Goal: Task Accomplishment & Management: Complete application form

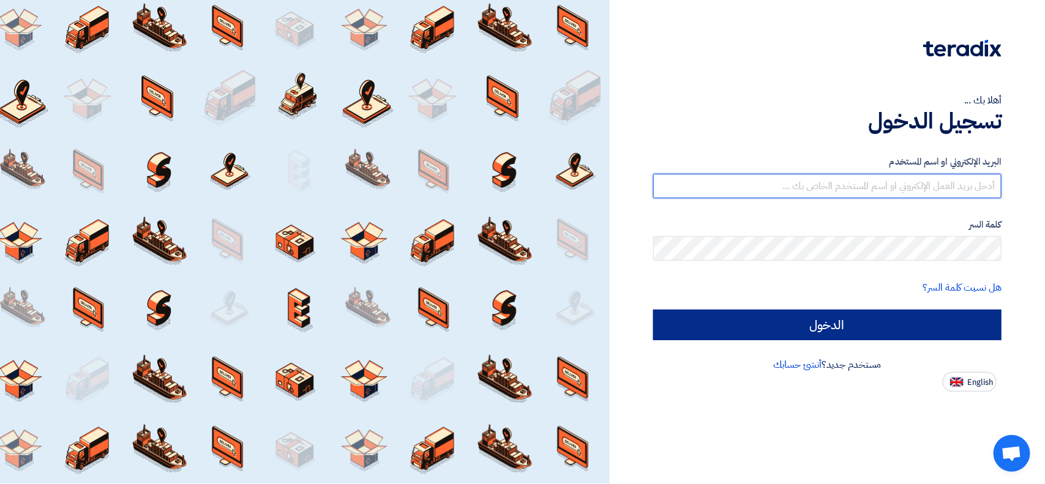
type input "[EMAIL_ADDRESS][DOMAIN_NAME]"
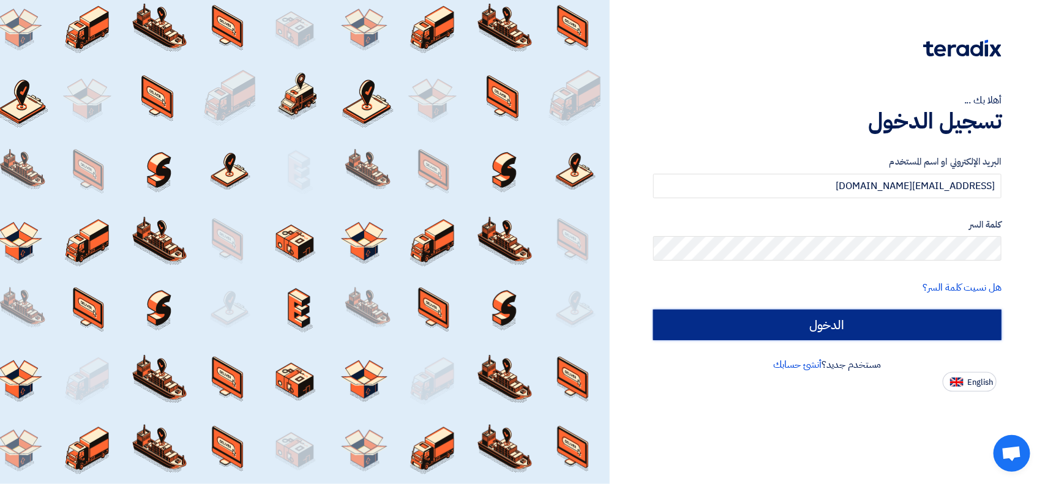
click at [971, 329] on input "الدخول" at bounding box center [827, 325] width 348 height 31
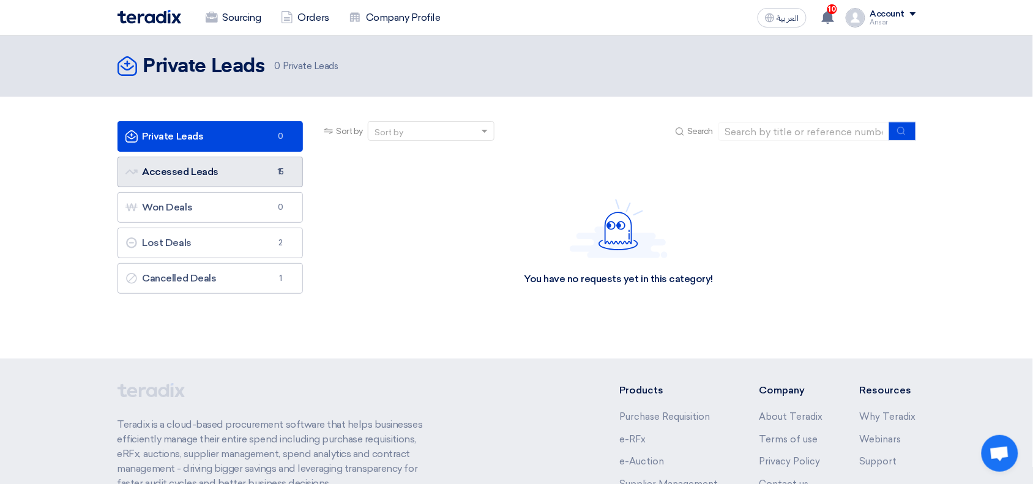
click at [165, 173] on link "Accessed Leads Accessed Leads 15" at bounding box center [210, 172] width 186 height 31
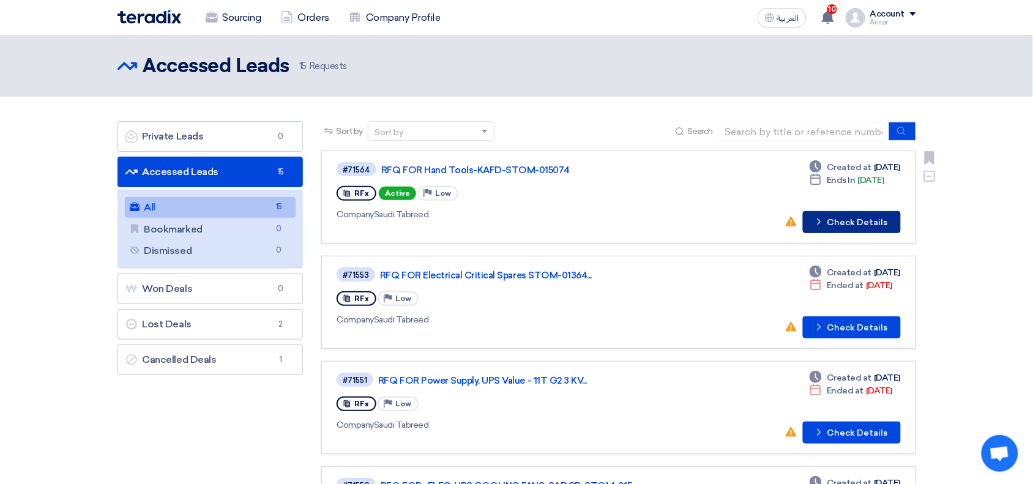
click at [849, 220] on button "Check details Check Details" at bounding box center [852, 222] width 98 height 22
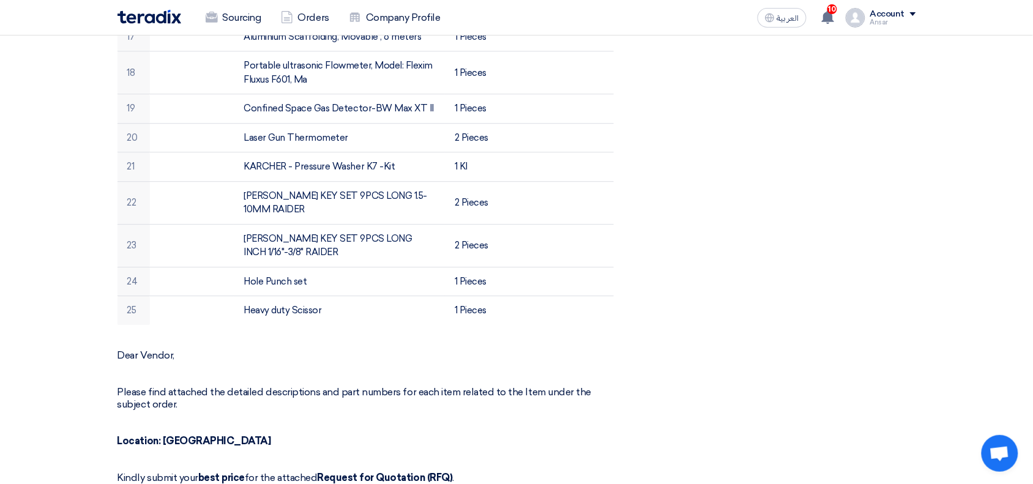
scroll to position [956, 0]
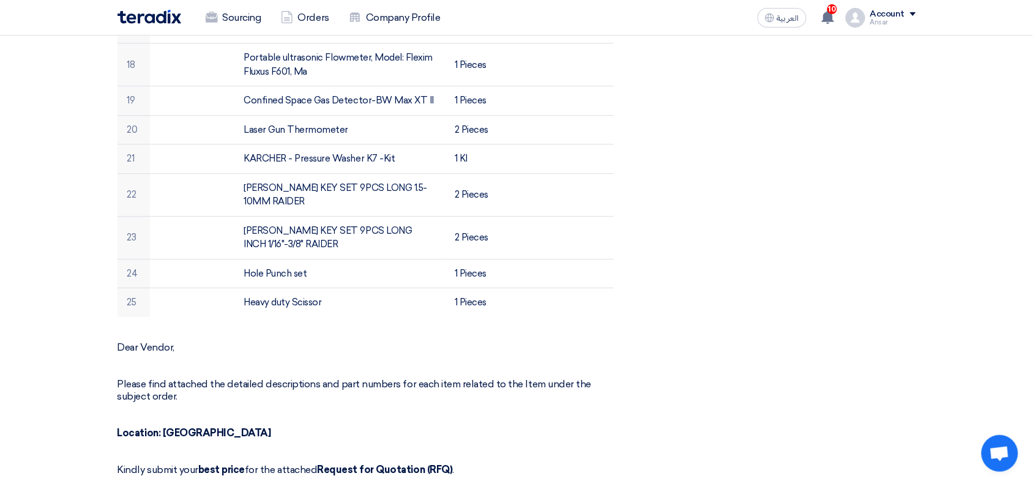
click at [894, 254] on div "RFx Timeline RFx Deadline Time Remaining 8 Day : 17 Hr : 19 Min Questions Wall …" at bounding box center [789, 195] width 272 height 1934
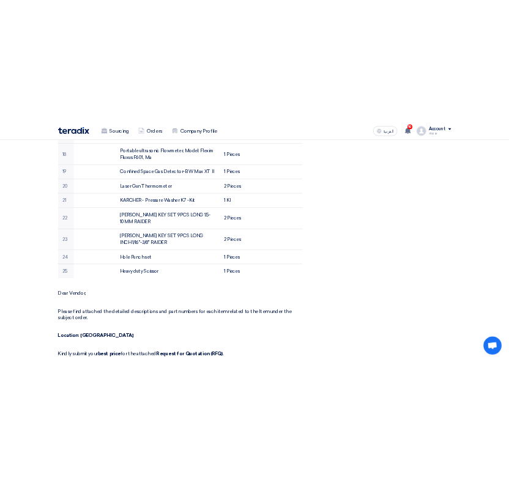
scroll to position [0, 0]
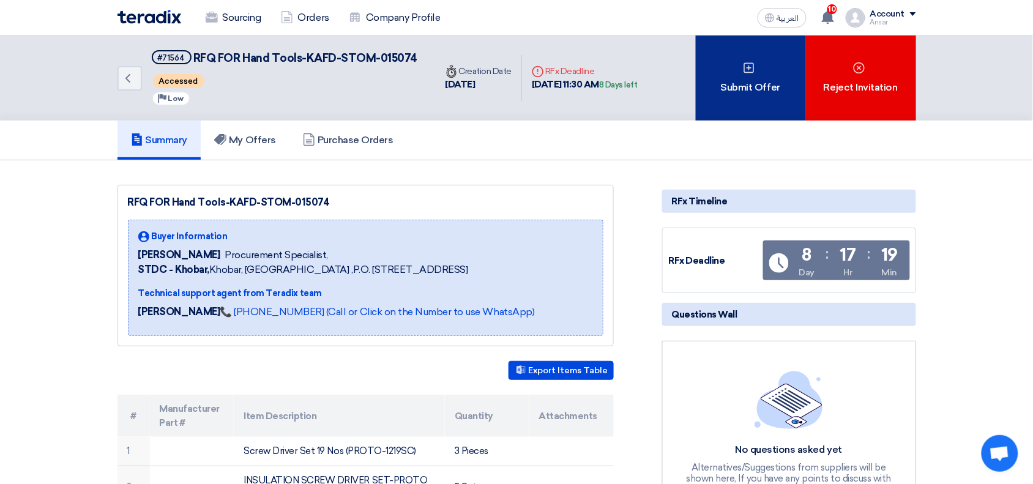
click at [751, 69] on icon at bounding box center [749, 68] width 12 height 12
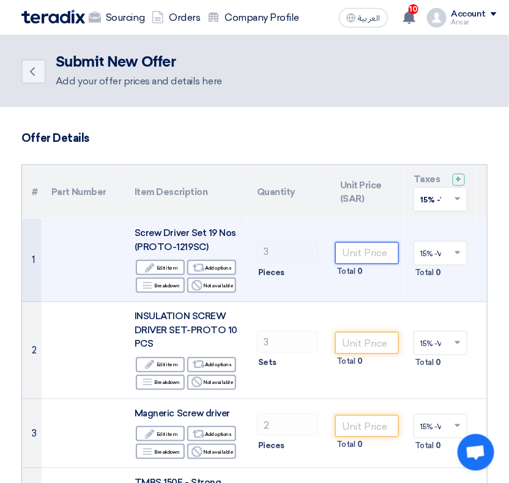
click at [382, 255] on input "number" at bounding box center [367, 253] width 64 height 22
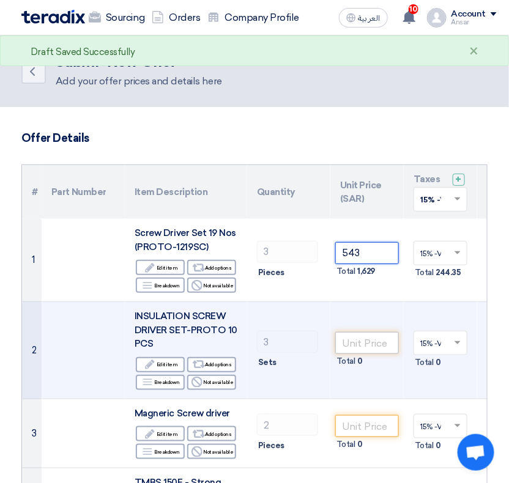
type input "543"
click at [382, 345] on input "number" at bounding box center [367, 343] width 64 height 22
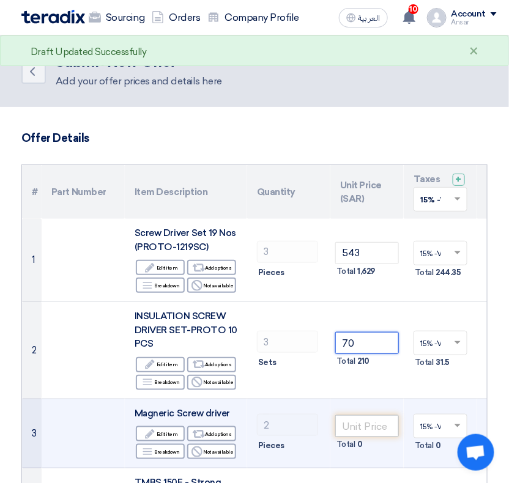
type input "70"
click at [362, 427] on input "number" at bounding box center [367, 427] width 64 height 22
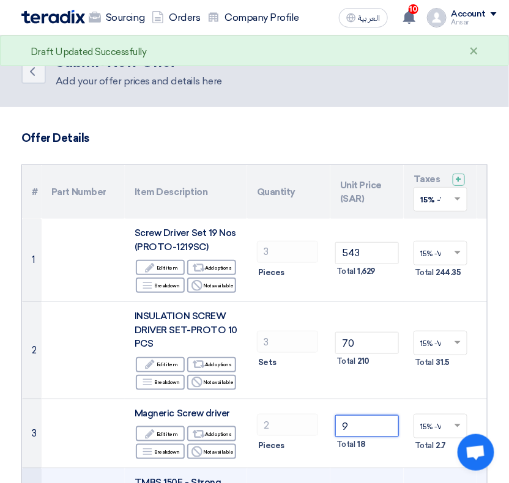
type input "9"
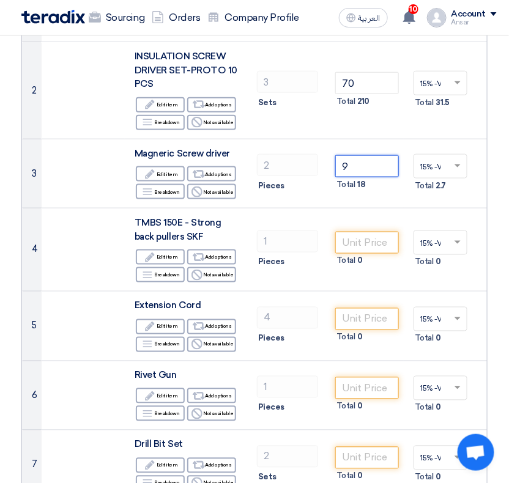
scroll to position [384, 0]
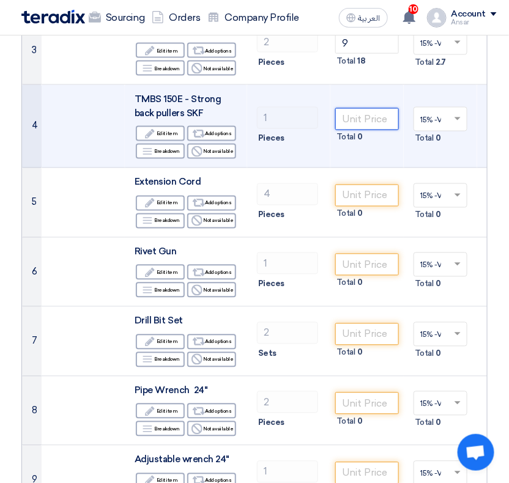
click at [376, 121] on input "number" at bounding box center [367, 119] width 64 height 22
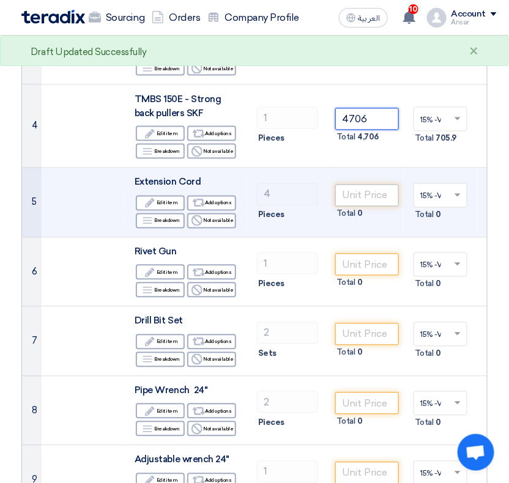
type input "4706"
click at [371, 191] on input "number" at bounding box center [367, 196] width 64 height 22
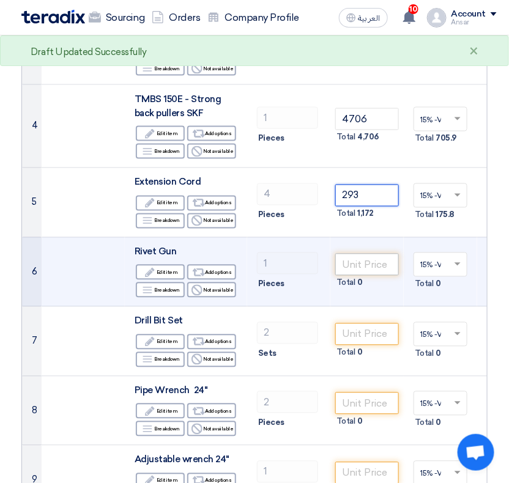
type input "293"
click at [371, 265] on input "number" at bounding box center [367, 265] width 64 height 22
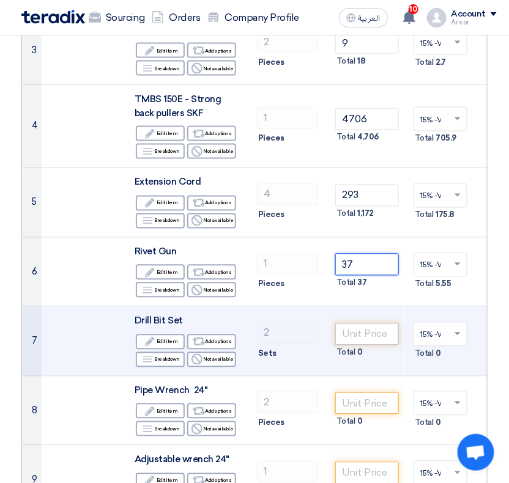
type input "37"
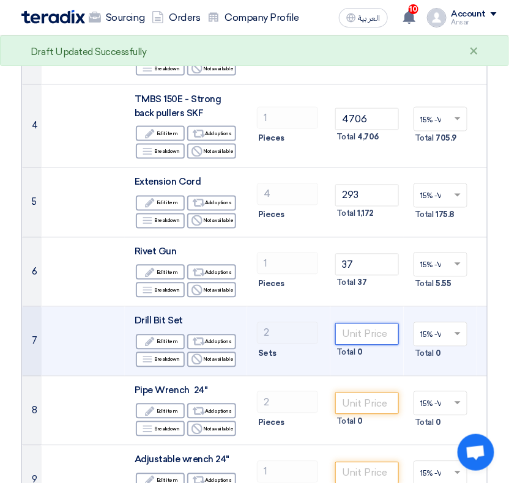
click at [375, 338] on input "number" at bounding box center [367, 335] width 64 height 22
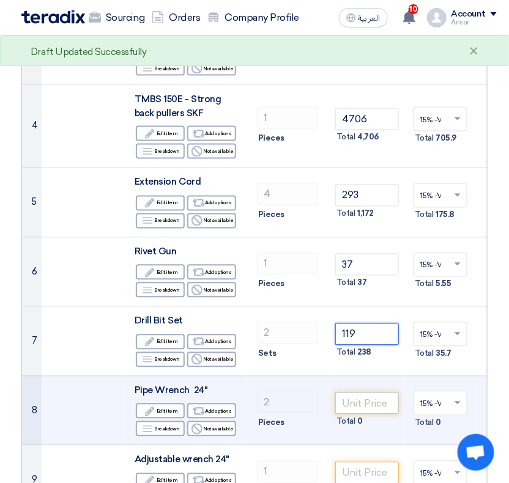
type input "119"
click at [362, 399] on input "number" at bounding box center [367, 404] width 64 height 22
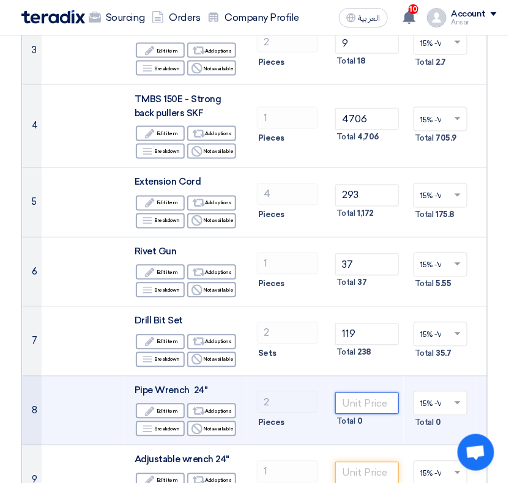
click at [349, 401] on input "number" at bounding box center [367, 404] width 64 height 22
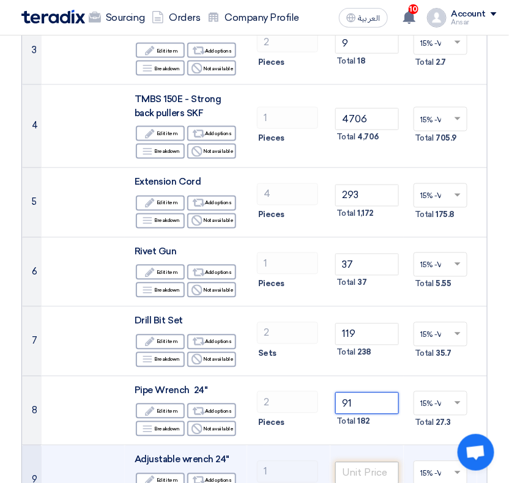
type input "91"
click at [378, 472] on input "number" at bounding box center [367, 474] width 64 height 22
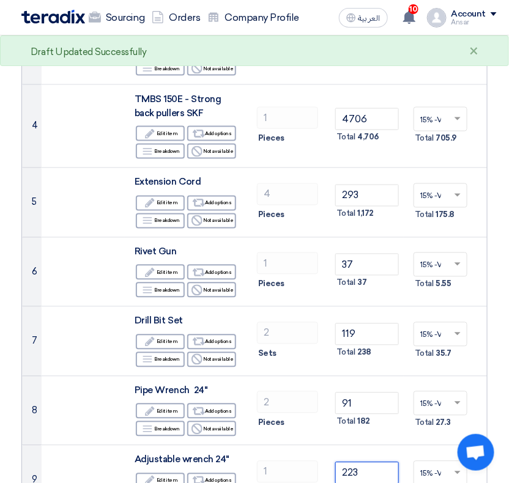
type input "223"
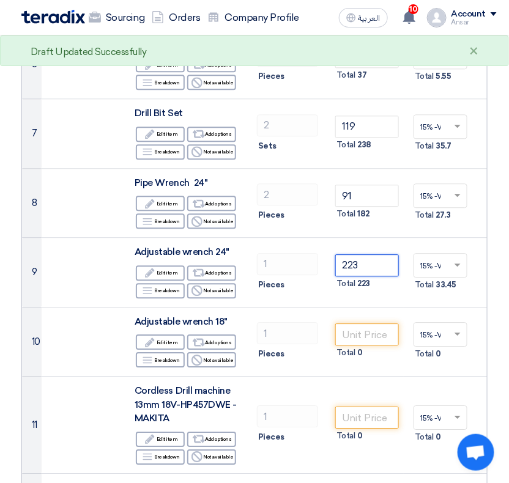
scroll to position [598, 0]
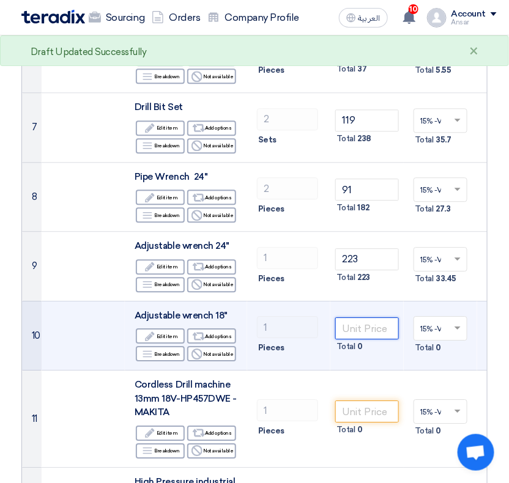
click at [364, 328] on input "number" at bounding box center [367, 329] width 64 height 22
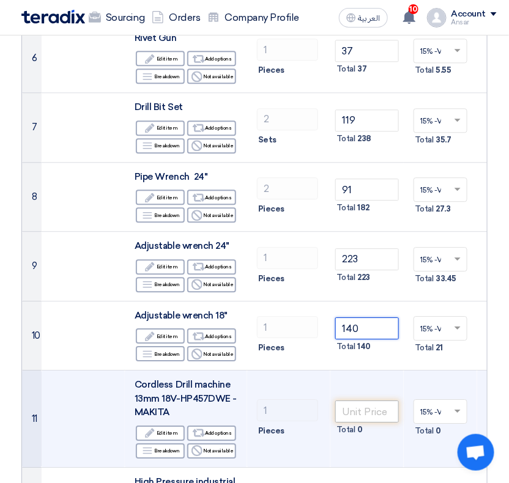
type input "140"
click at [359, 411] on input "number" at bounding box center [367, 412] width 64 height 22
click at [355, 411] on input "number" at bounding box center [367, 412] width 64 height 22
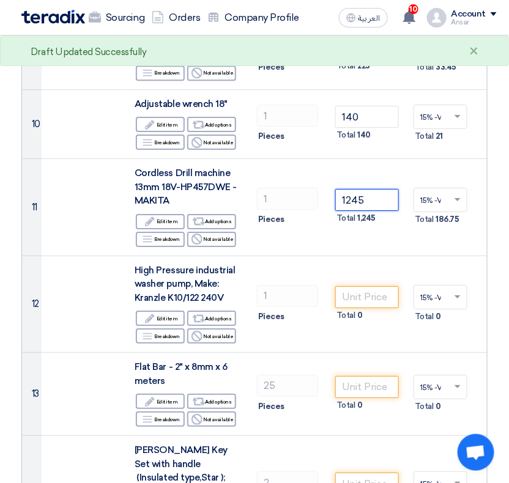
scroll to position [822, 0]
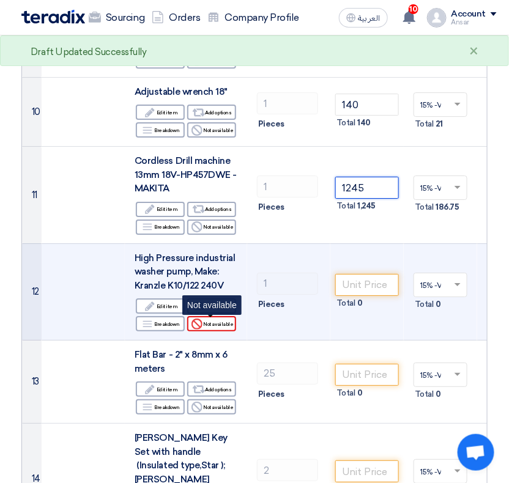
type input "1245"
click at [227, 326] on div "Reject Not available" at bounding box center [211, 323] width 49 height 15
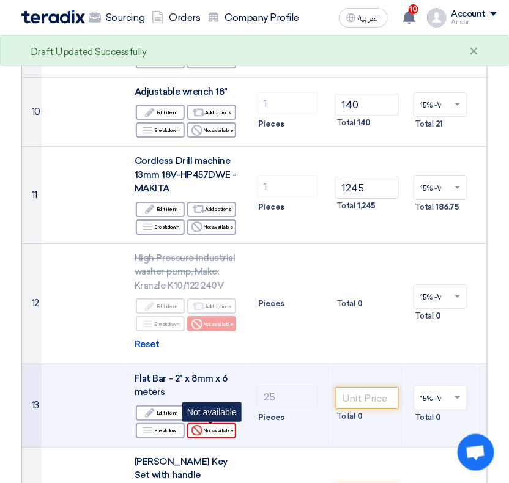
click at [228, 432] on div "Reject Not available" at bounding box center [211, 430] width 49 height 15
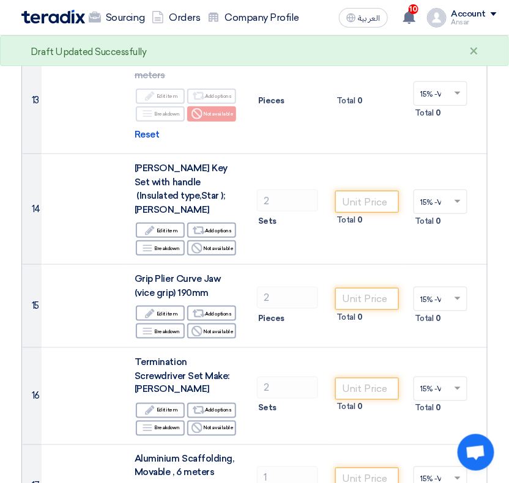
scroll to position [1145, 0]
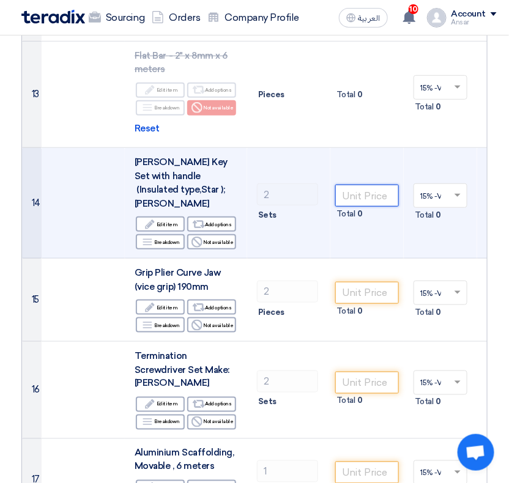
click at [351, 190] on input "number" at bounding box center [367, 196] width 64 height 22
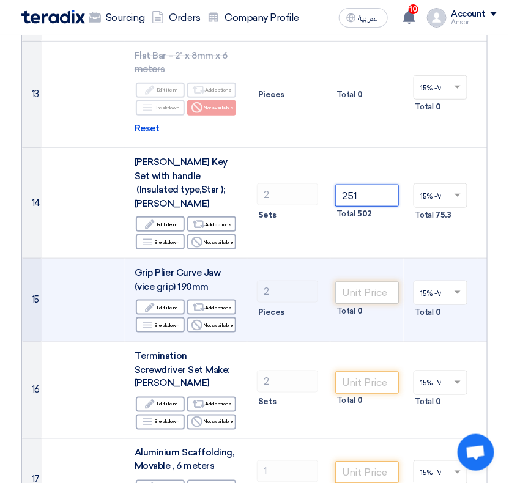
type input "251"
click at [360, 282] on input "number" at bounding box center [367, 293] width 64 height 22
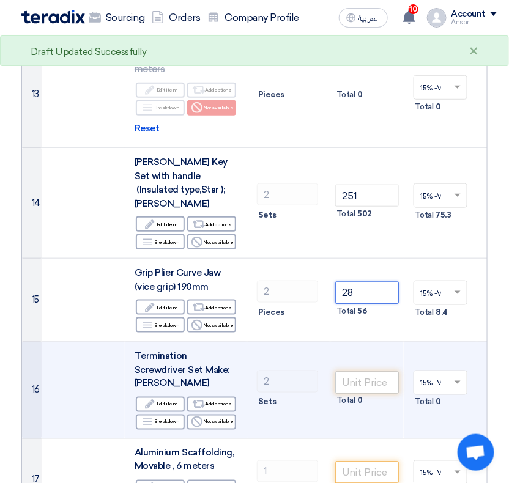
type input "28"
click at [354, 372] on input "number" at bounding box center [367, 383] width 64 height 22
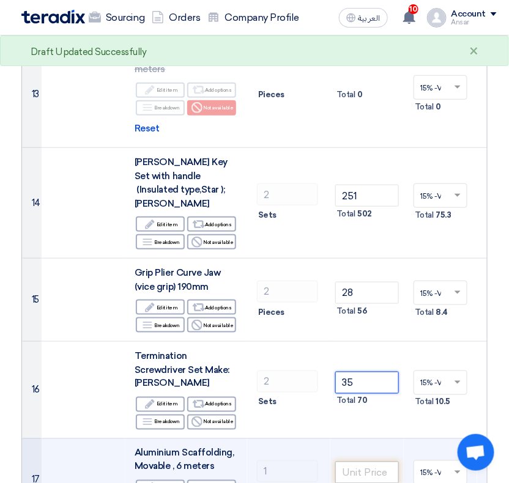
type input "35"
click at [368, 462] on input "number" at bounding box center [367, 473] width 64 height 22
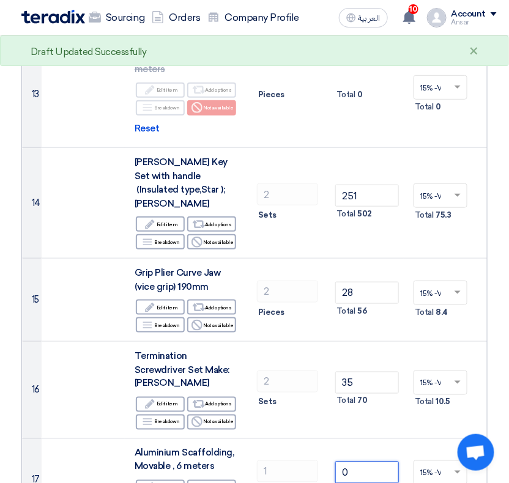
type input "0"
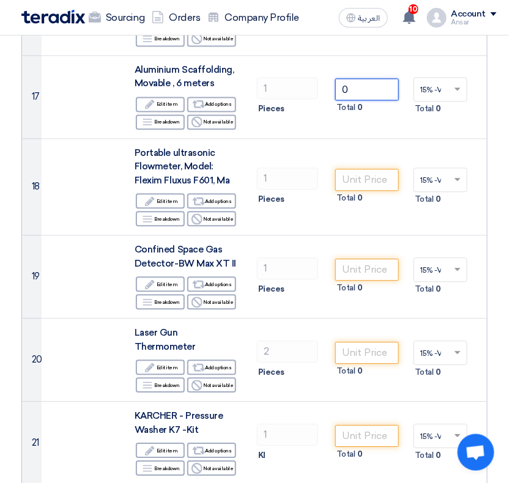
scroll to position [1543, 0]
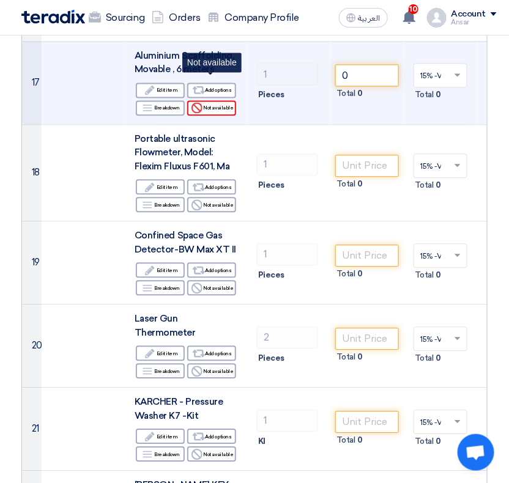
click at [212, 100] on div "Reject Not available" at bounding box center [211, 107] width 49 height 15
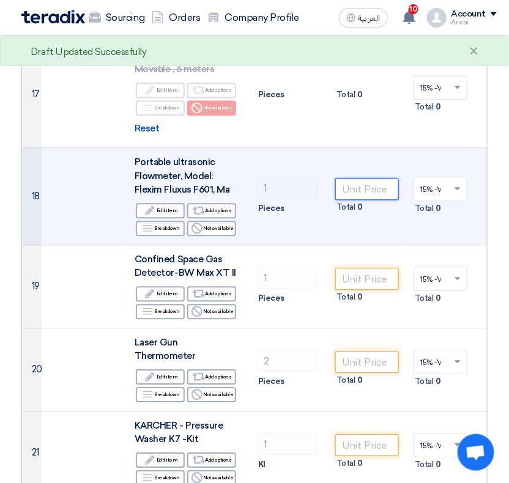
click at [358, 178] on input "number" at bounding box center [367, 189] width 64 height 22
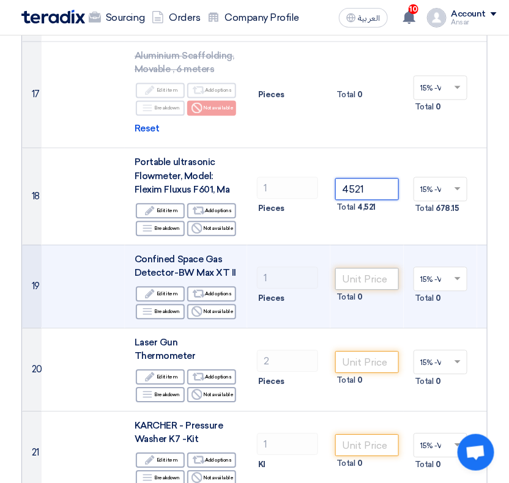
type input "4521"
click at [362, 268] on input "number" at bounding box center [367, 279] width 64 height 22
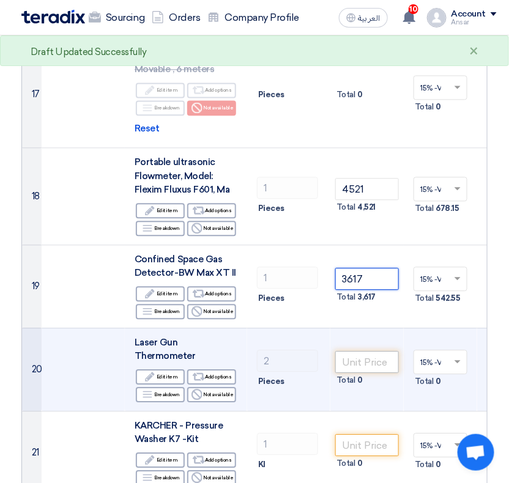
type input "3617"
click at [366, 351] on input "number" at bounding box center [367, 362] width 64 height 22
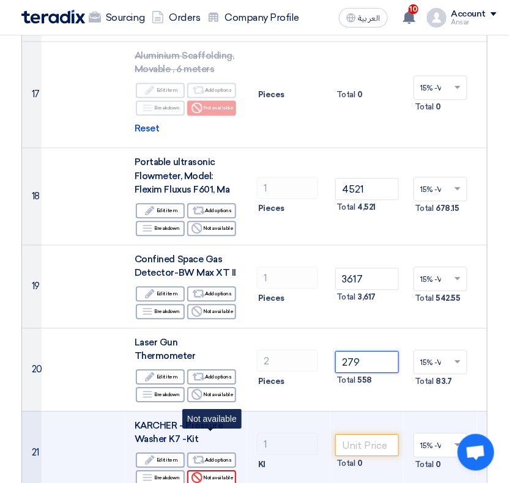
type input "279"
click at [219, 471] on div "Reject Not available" at bounding box center [211, 478] width 49 height 15
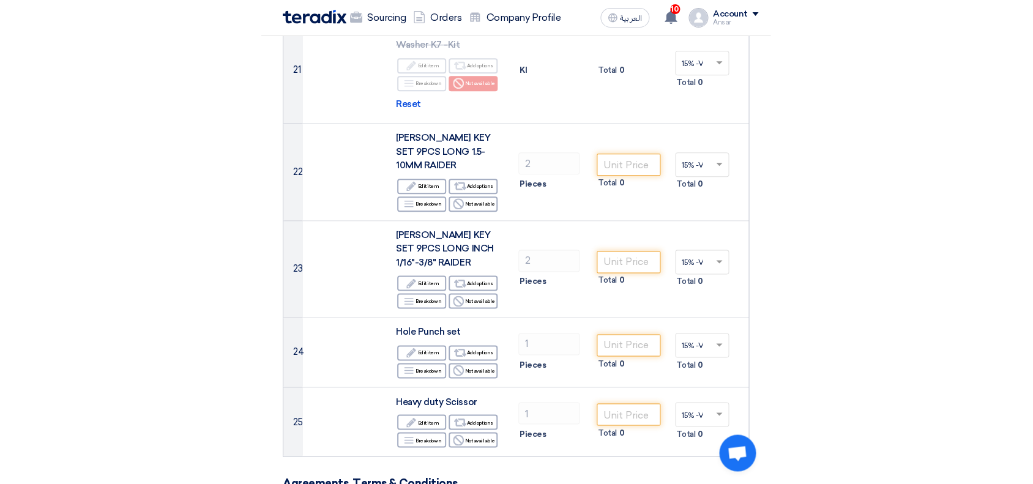
scroll to position [1940, 0]
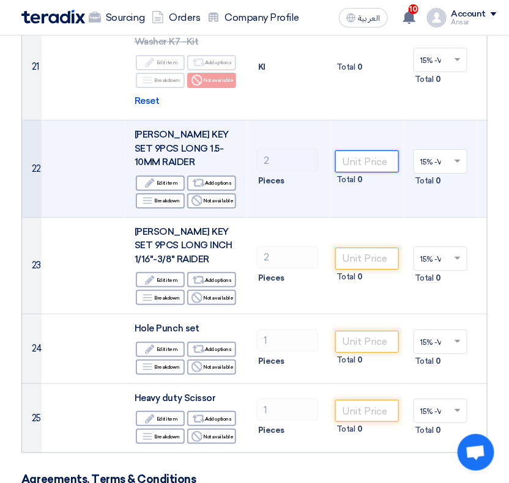
click at [362, 151] on input "number" at bounding box center [367, 162] width 64 height 22
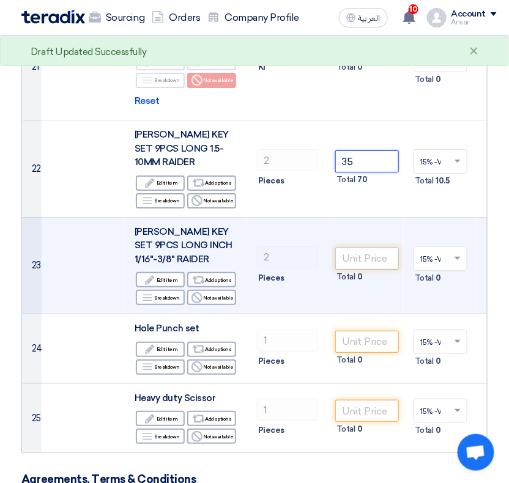
type input "35"
click at [370, 248] on input "number" at bounding box center [367, 259] width 64 height 22
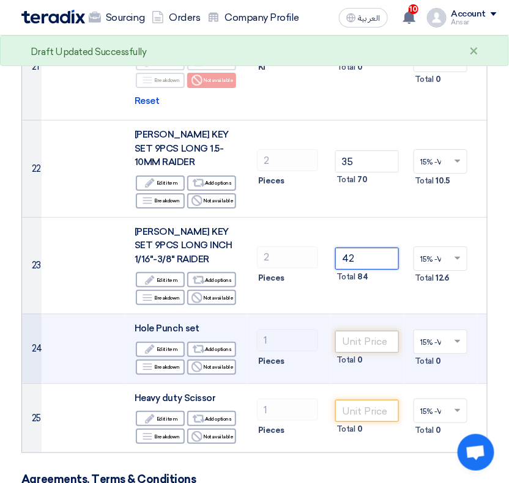
type input "42"
click at [365, 331] on input "number" at bounding box center [367, 342] width 64 height 22
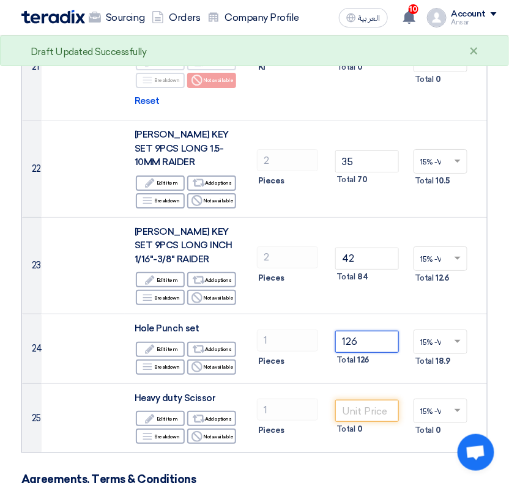
type input "126"
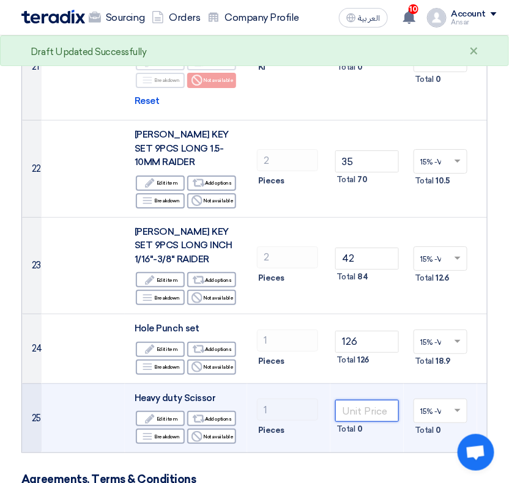
click at [370, 400] on input "number" at bounding box center [367, 411] width 64 height 22
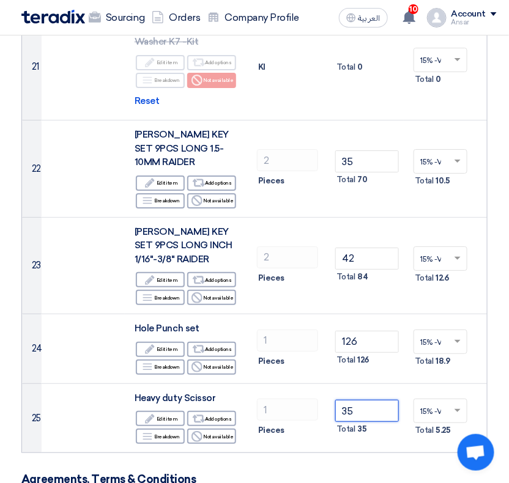
type input "35"
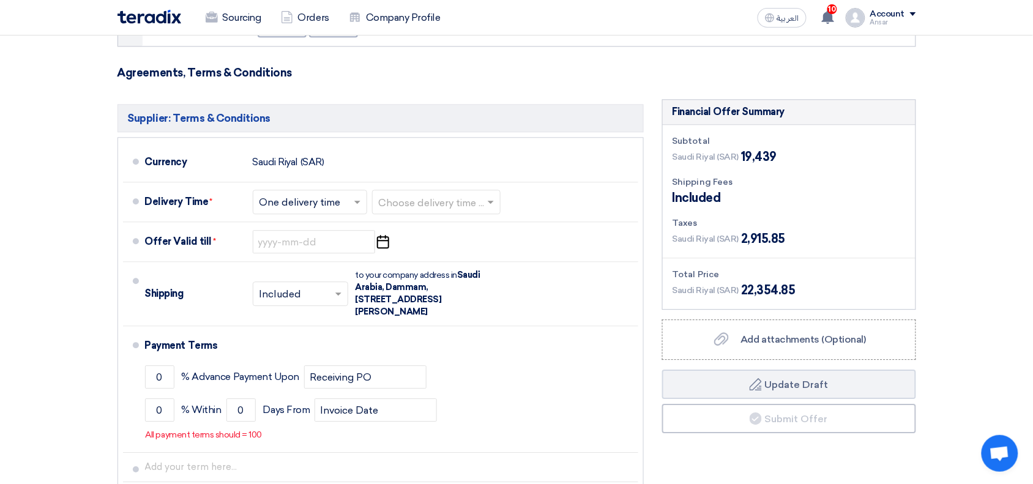
scroll to position [2243, 0]
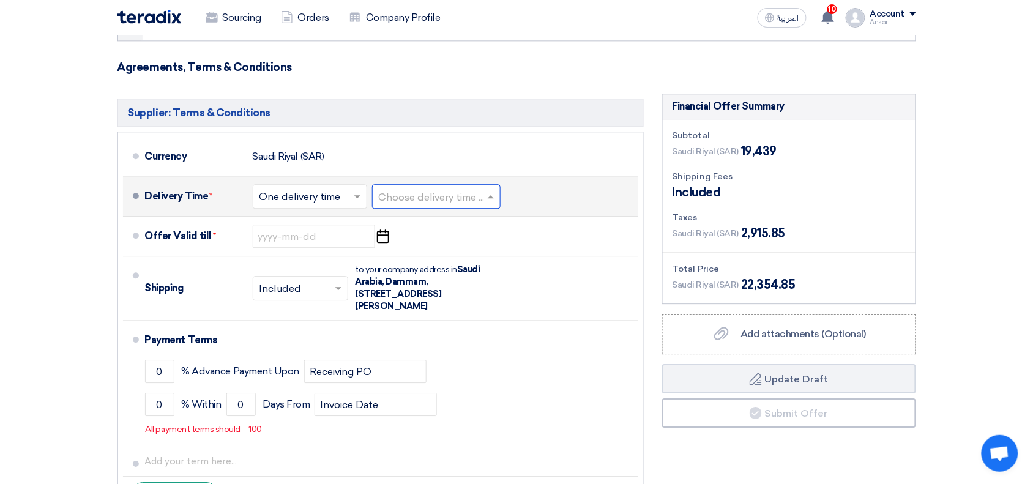
click at [419, 184] on div "Choose delivery time ..." at bounding box center [436, 196] width 129 height 24
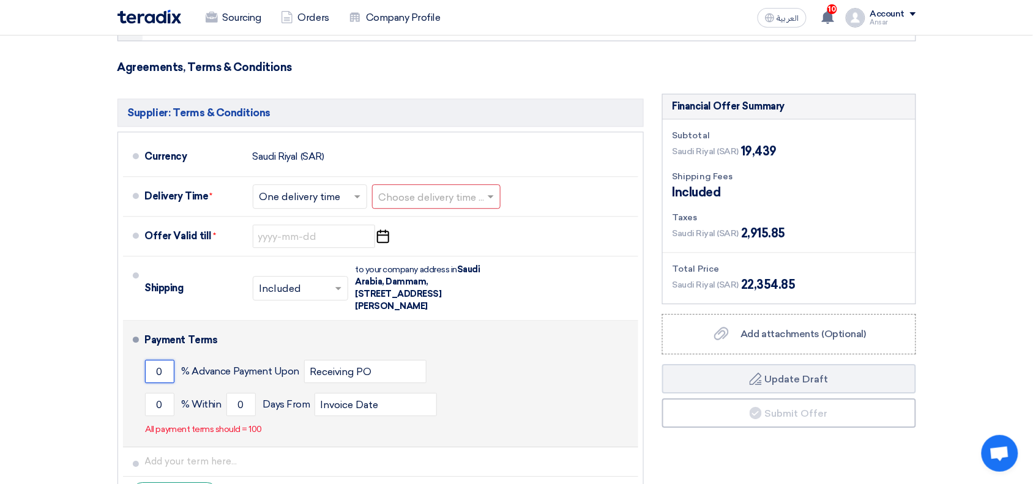
click at [155, 360] on input "0" at bounding box center [159, 371] width 29 height 23
type input "50"
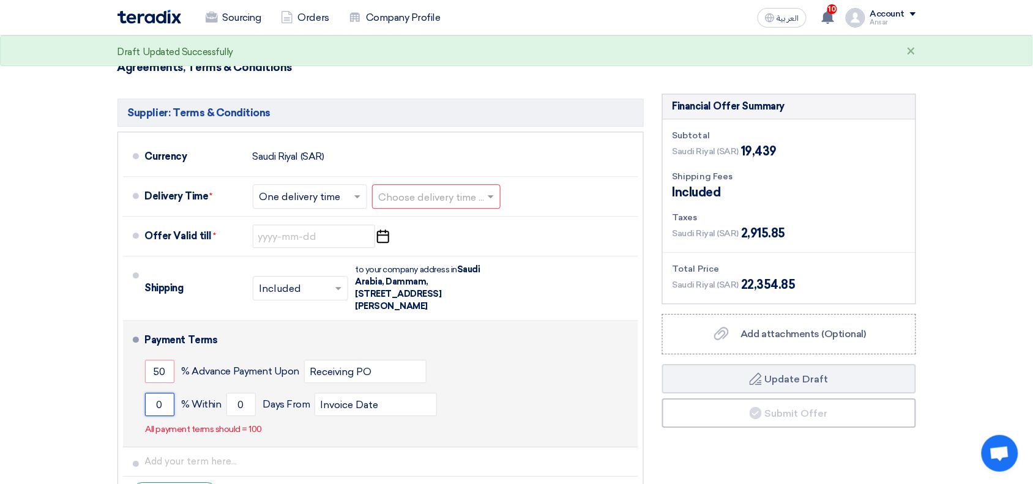
click at [155, 393] on input "0" at bounding box center [159, 404] width 29 height 23
type input "50"
click at [250, 393] on input "0" at bounding box center [240, 404] width 29 height 23
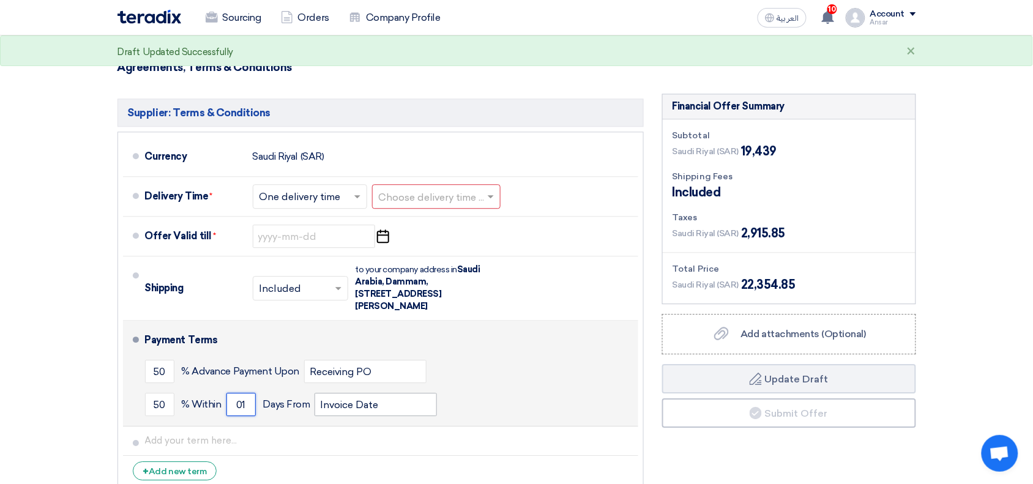
type input "01"
click at [352, 393] on input "Invoice Date" at bounding box center [376, 404] width 122 height 23
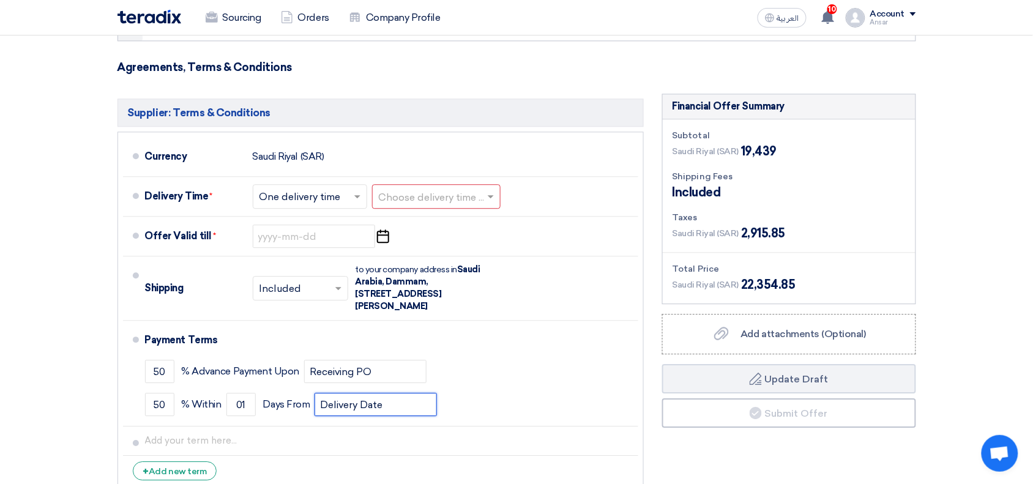
type input "Delivery Date"
click at [814, 328] on span "Add attachments (Optional)" at bounding box center [803, 334] width 125 height 12
click at [0, 0] on input "Add attachments (Optional) Add attachments (Optional)" at bounding box center [0, 0] width 0 height 0
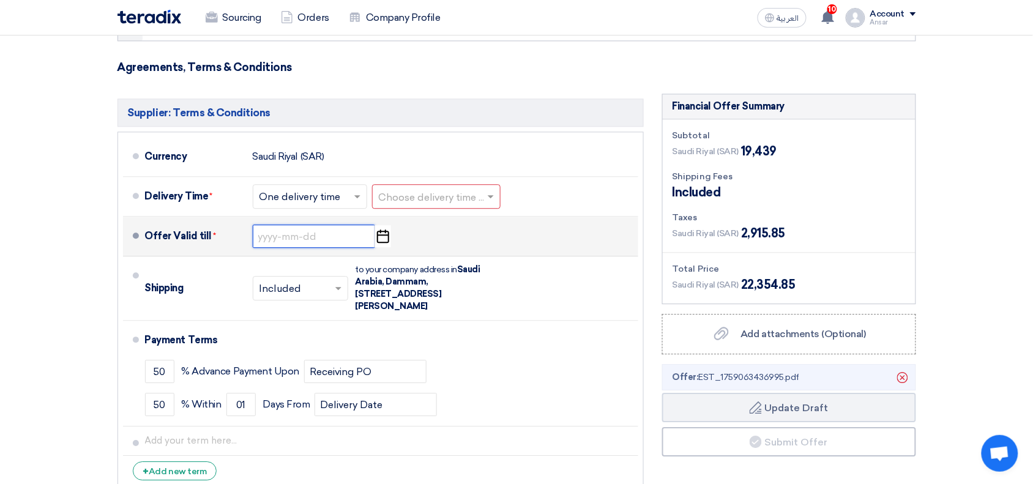
click at [345, 225] on input at bounding box center [314, 236] width 122 height 23
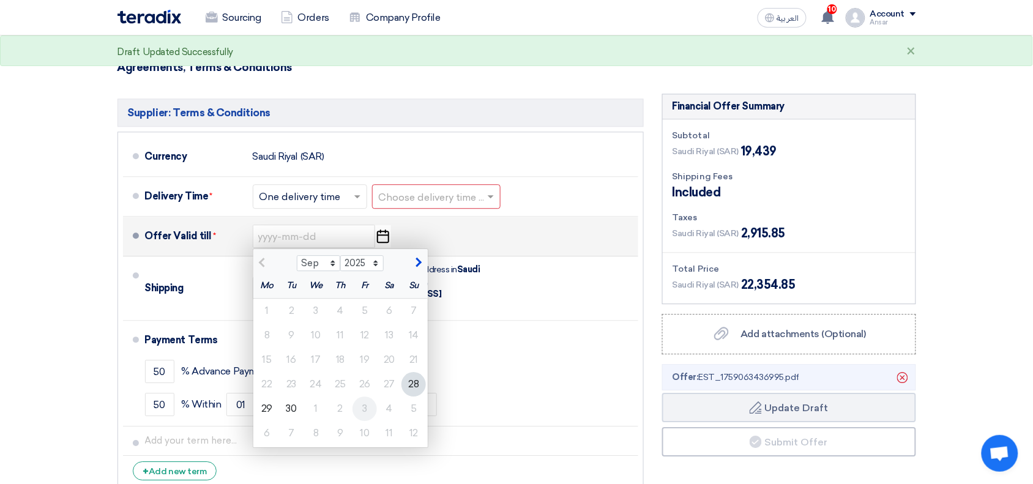
click at [369, 397] on div "3" at bounding box center [364, 409] width 24 height 24
type input "[DATE]"
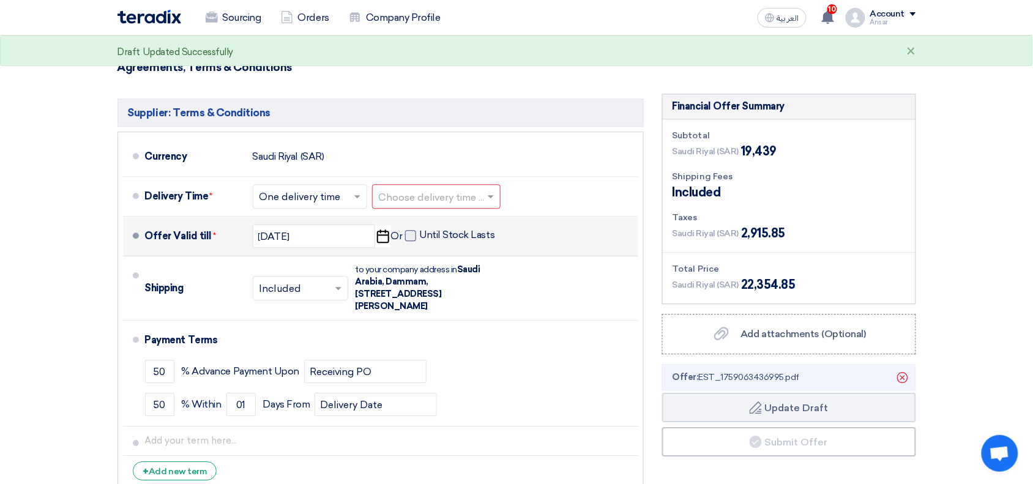
click at [405, 230] on span at bounding box center [410, 235] width 11 height 11
click at [420, 229] on input "Until Stock Lasts" at bounding box center [459, 240] width 78 height 23
checkbox input "true"
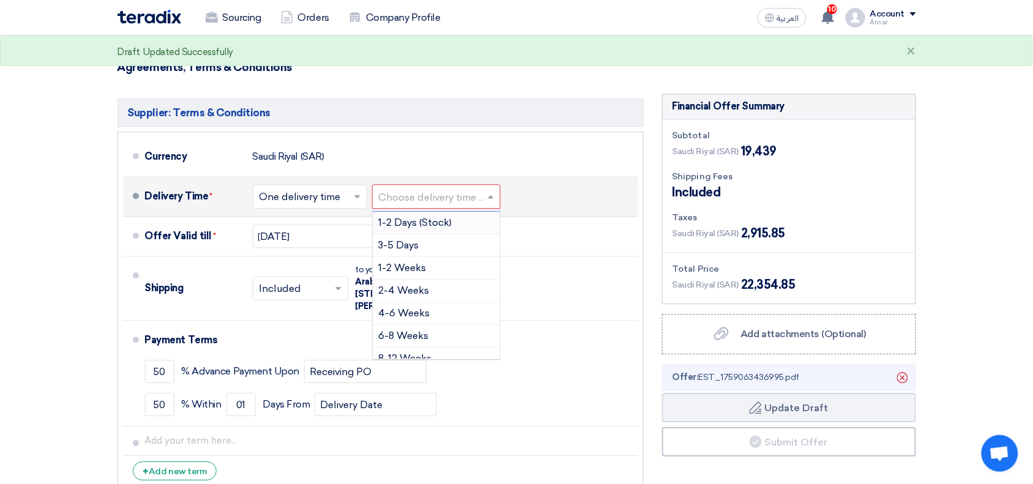
click at [436, 189] on input "text" at bounding box center [437, 198] width 116 height 18
click at [453, 257] on div "1-2 Weeks" at bounding box center [436, 268] width 127 height 23
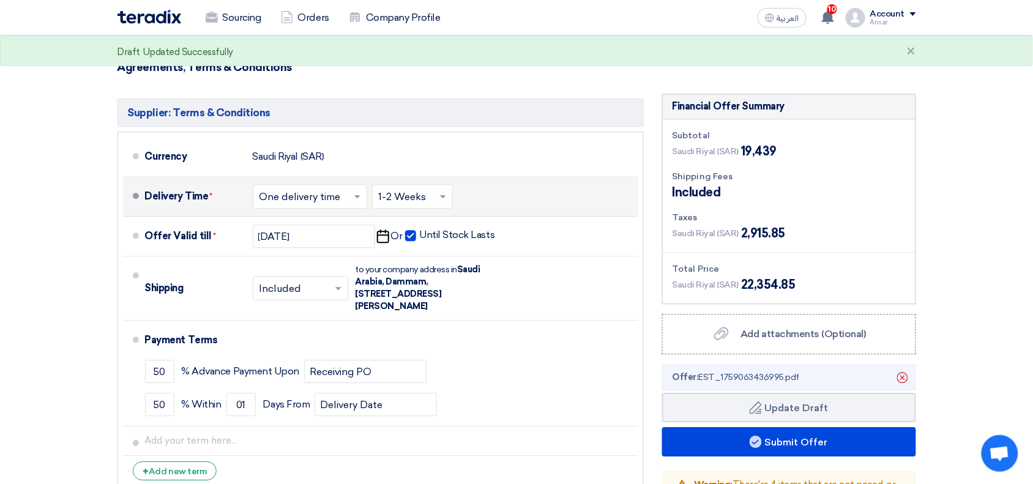
click at [430, 189] on input "text" at bounding box center [413, 198] width 69 height 18
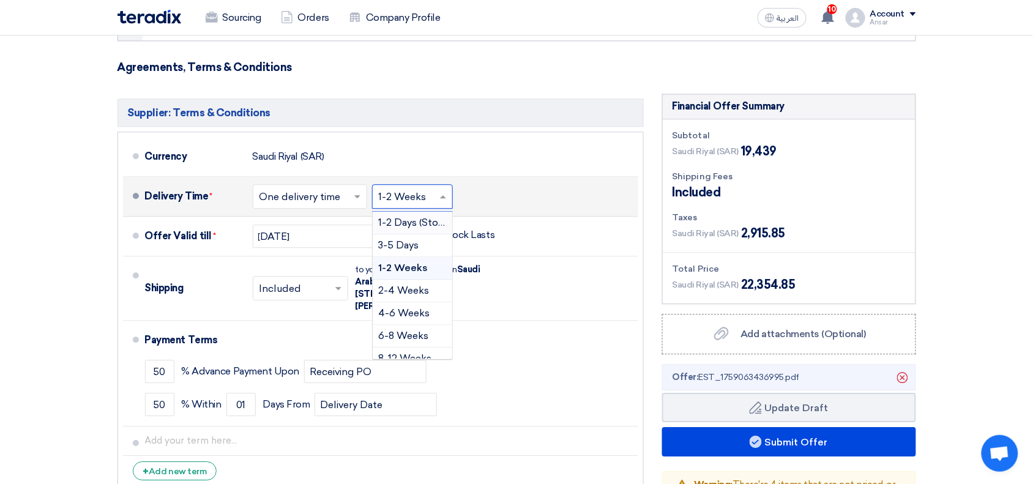
click at [425, 217] on span "1-2 Days (Stock)" at bounding box center [415, 223] width 73 height 12
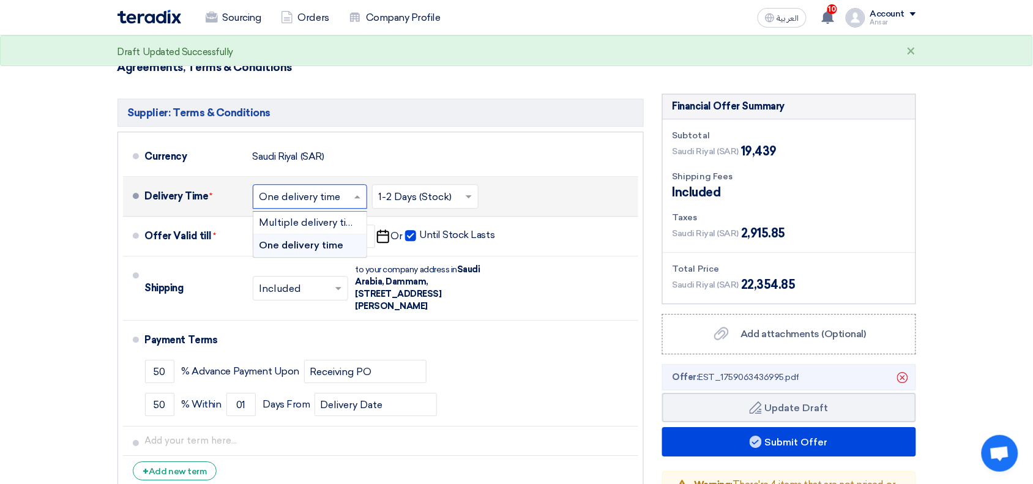
click at [338, 189] on input "text" at bounding box center [310, 198] width 102 height 18
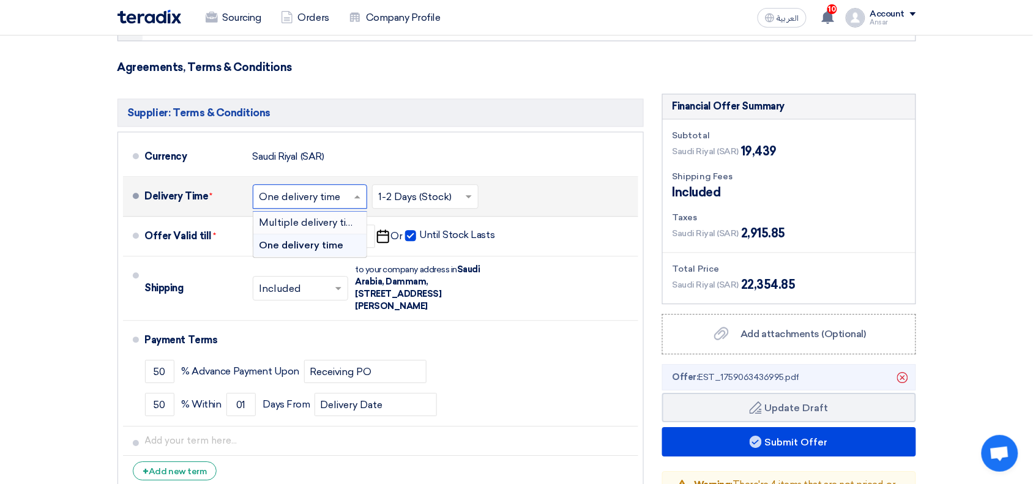
click at [345, 217] on span "Multiple delivery times" at bounding box center [312, 223] width 106 height 12
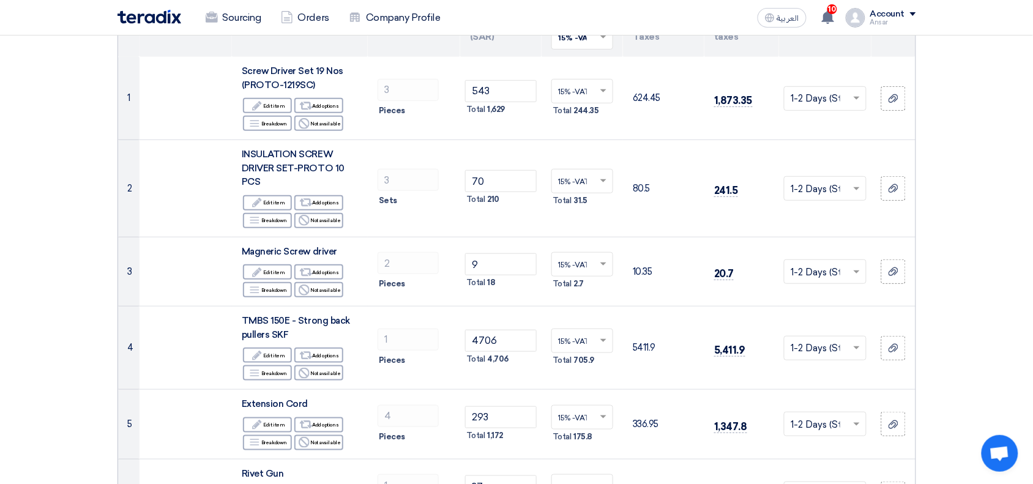
scroll to position [173, 0]
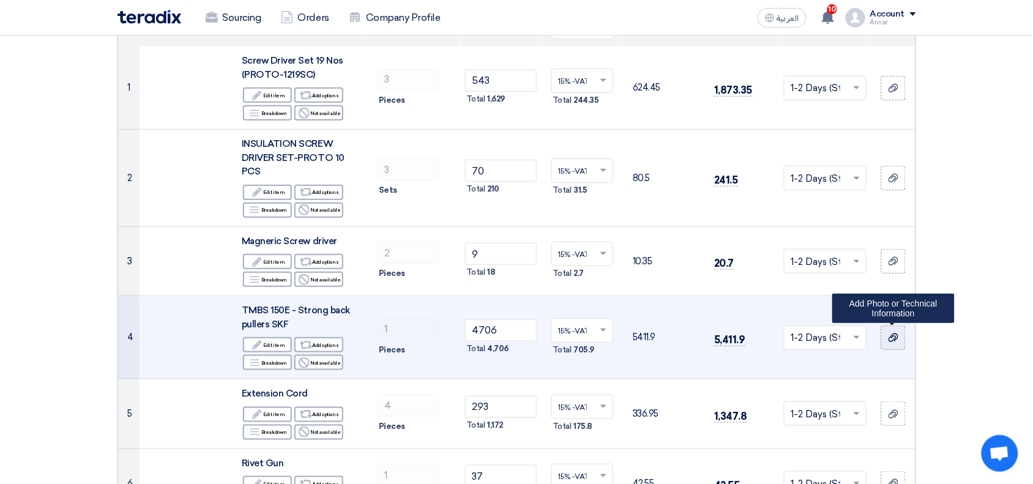
click at [897, 334] on icon at bounding box center [894, 338] width 10 height 10
click at [0, 0] on input "file" at bounding box center [0, 0] width 0 height 0
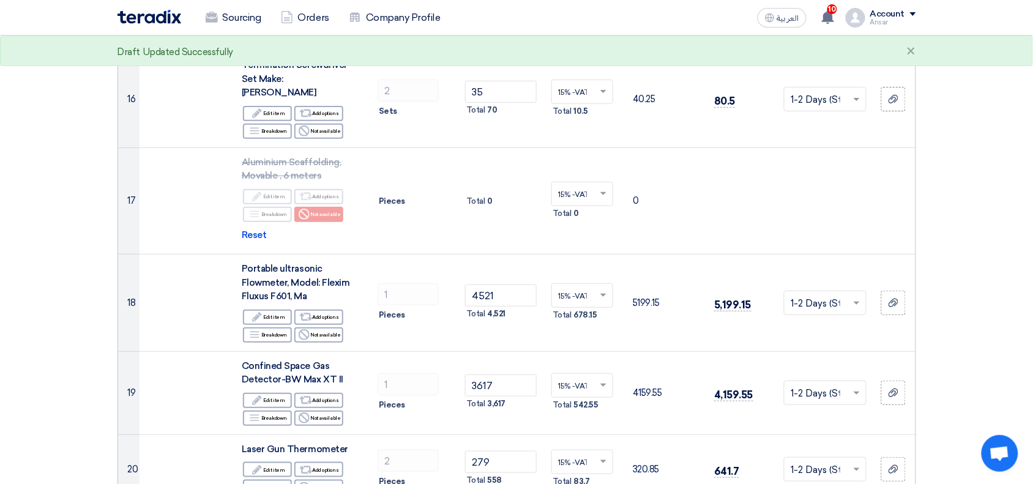
scroll to position [1442, 0]
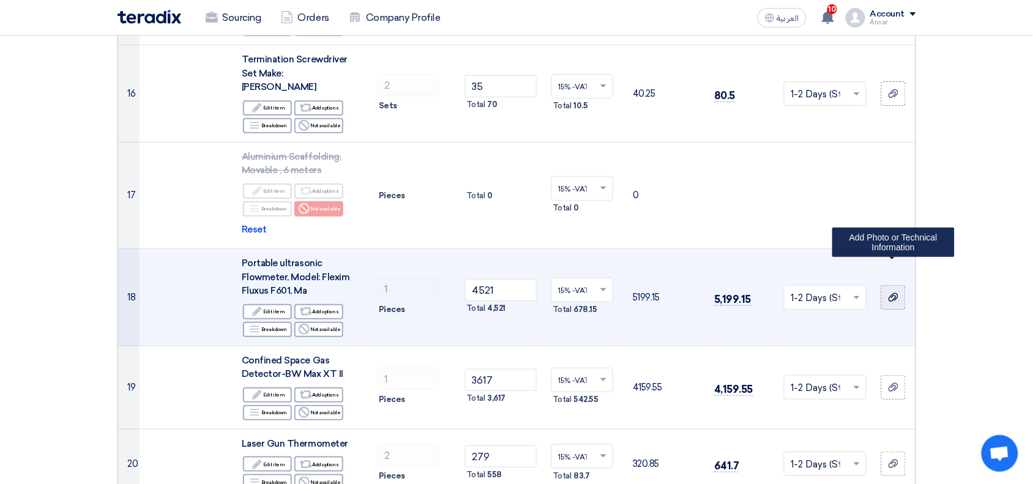
click at [892, 293] on use at bounding box center [894, 297] width 10 height 9
click at [0, 0] on input "file" at bounding box center [0, 0] width 0 height 0
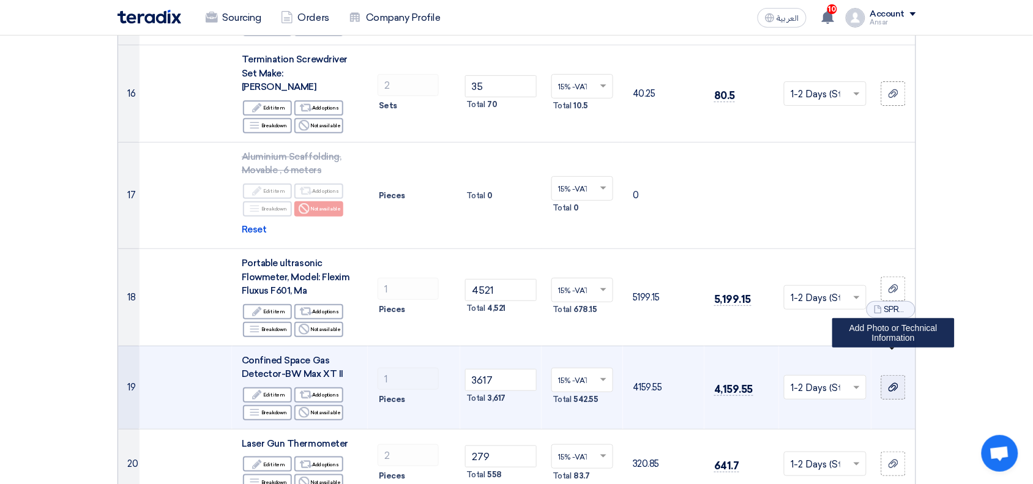
click at [894, 382] on icon at bounding box center [894, 387] width 10 height 10
click at [0, 0] on input "file" at bounding box center [0, 0] width 0 height 0
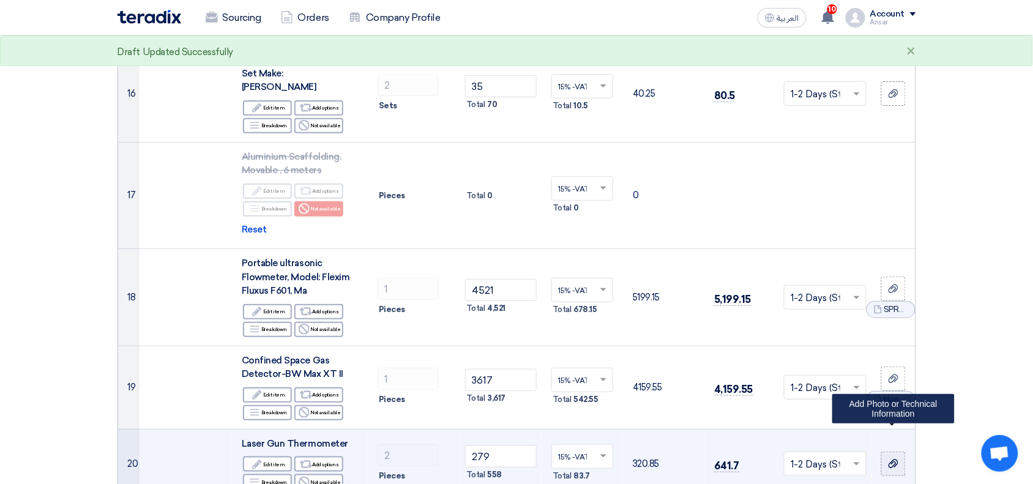
click at [892, 459] on icon at bounding box center [894, 464] width 10 height 10
click at [0, 0] on input "file" at bounding box center [0, 0] width 0 height 0
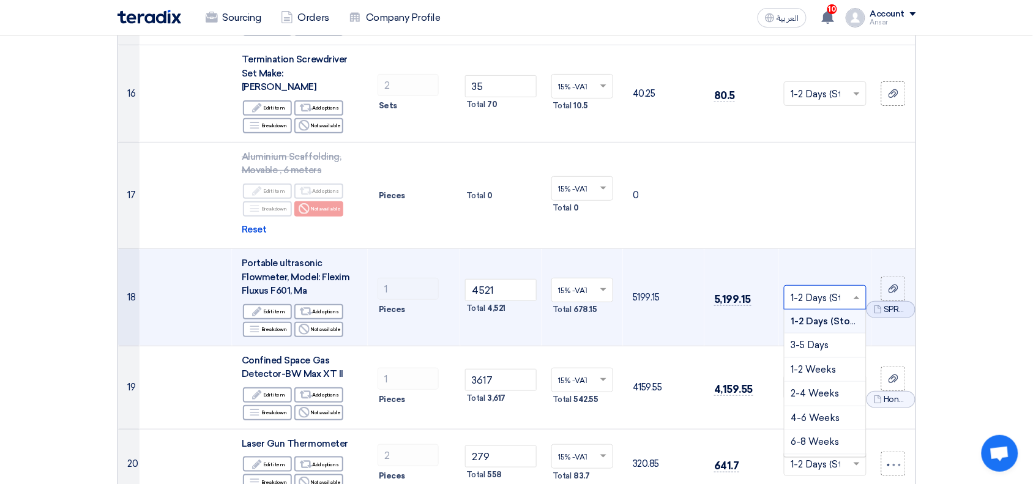
click at [815, 288] on input "text" at bounding box center [819, 298] width 57 height 20
click at [818, 364] on span "1-2 Weeks" at bounding box center [813, 369] width 45 height 11
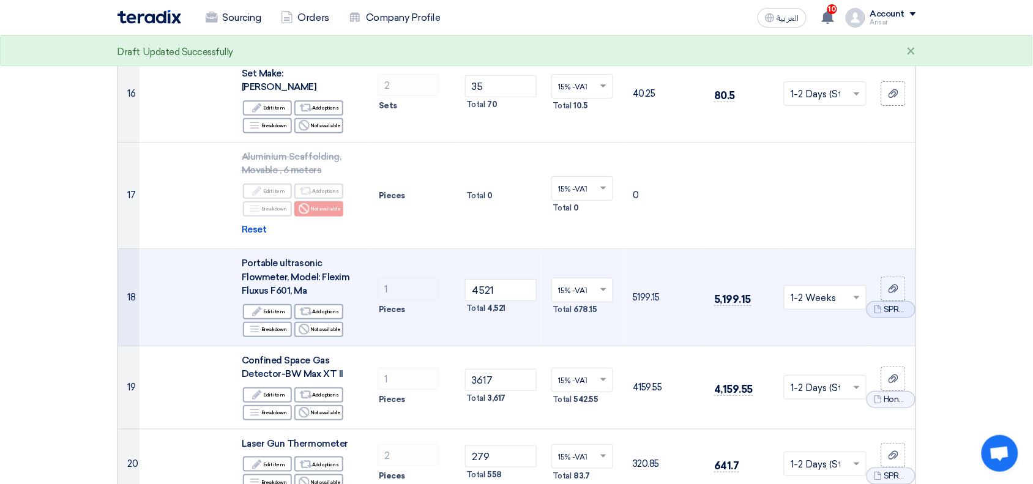
click at [996, 277] on section "Offer Details # Part Number Item Description Quantity Unit Price (SAR) Taxes + …" at bounding box center [516, 72] width 1033 height 2814
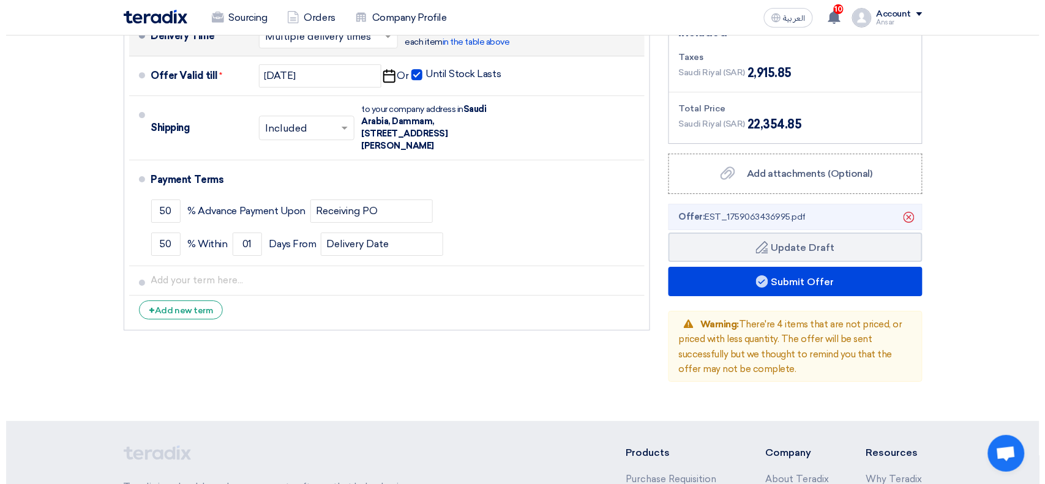
scroll to position [2483, 0]
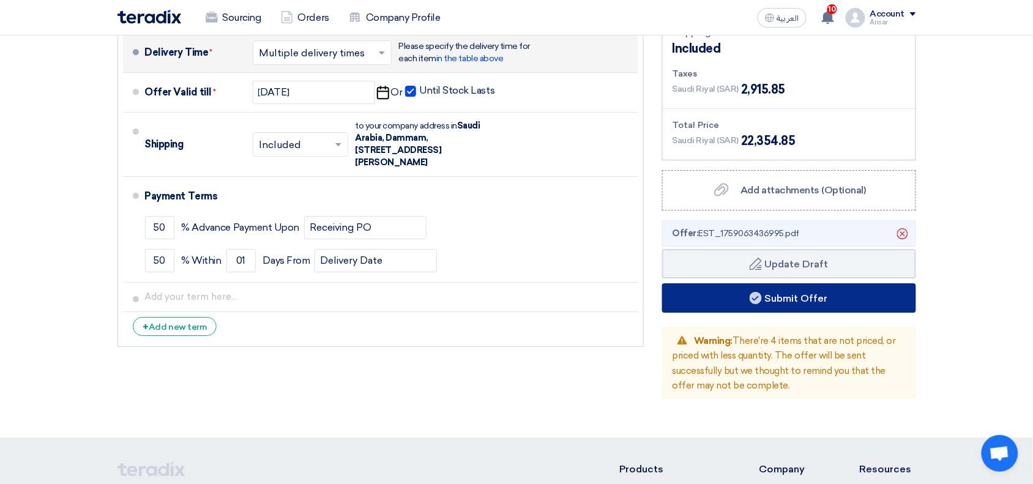
click at [794, 283] on button "Submit Offer" at bounding box center [789, 297] width 254 height 29
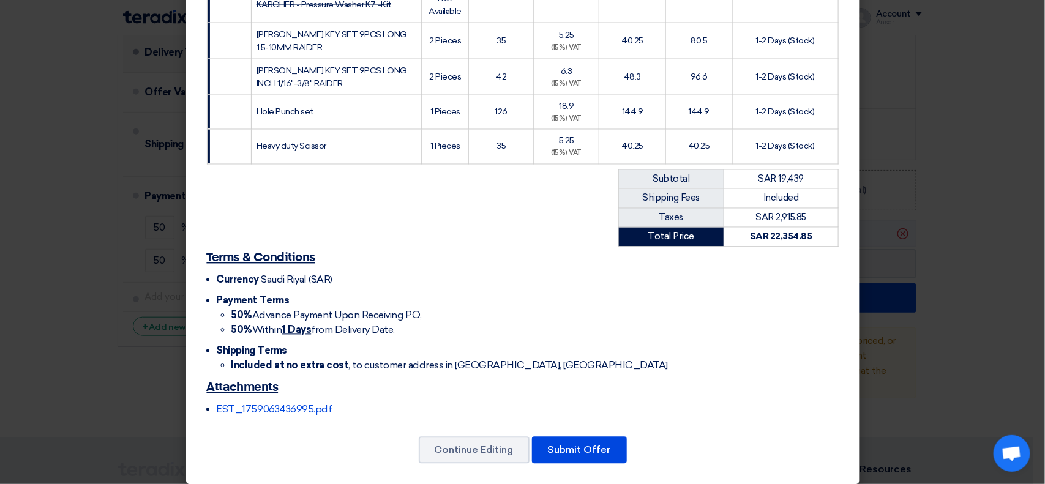
scroll to position [966, 0]
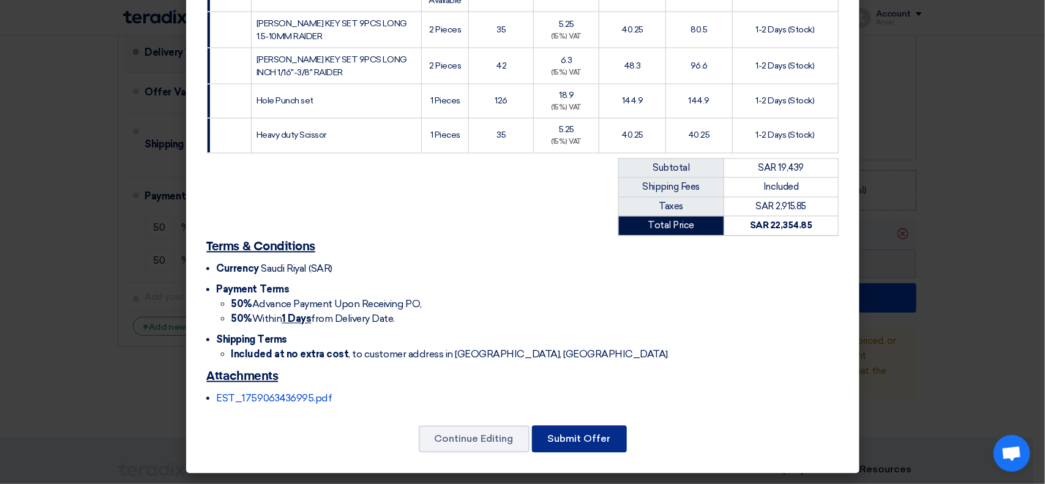
click at [578, 439] on button "Submit Offer" at bounding box center [579, 439] width 95 height 27
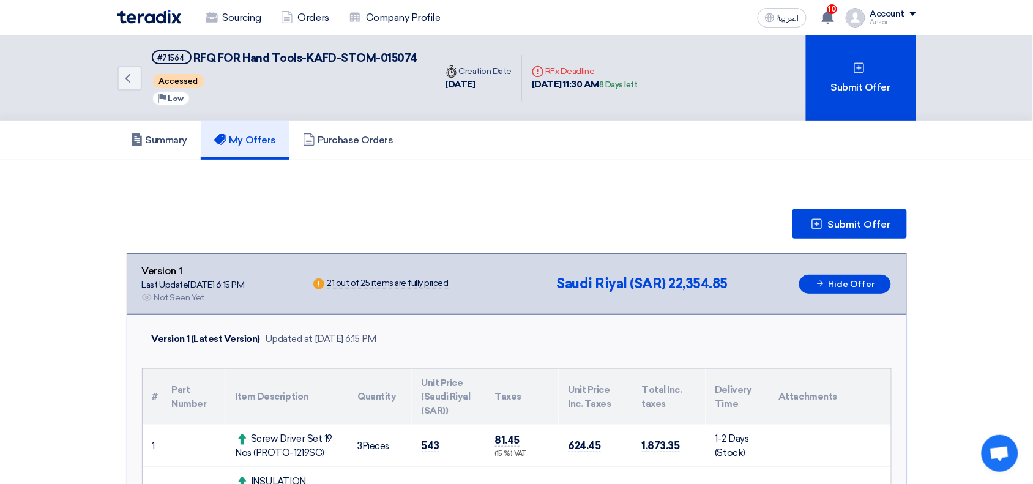
click at [828, 212] on button "Submit Offer" at bounding box center [849, 223] width 114 height 29
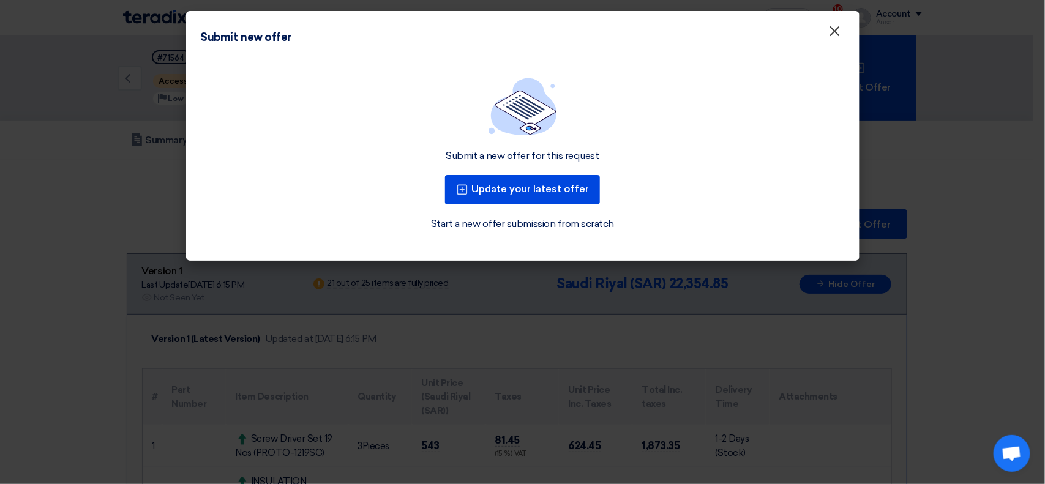
click at [832, 34] on span "×" at bounding box center [835, 34] width 12 height 24
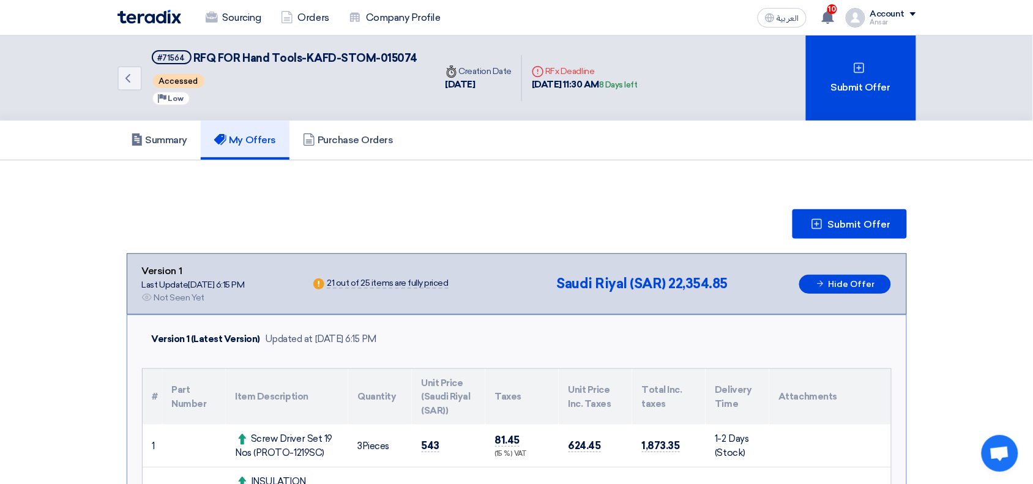
click at [138, 21] on img at bounding box center [149, 17] width 64 height 14
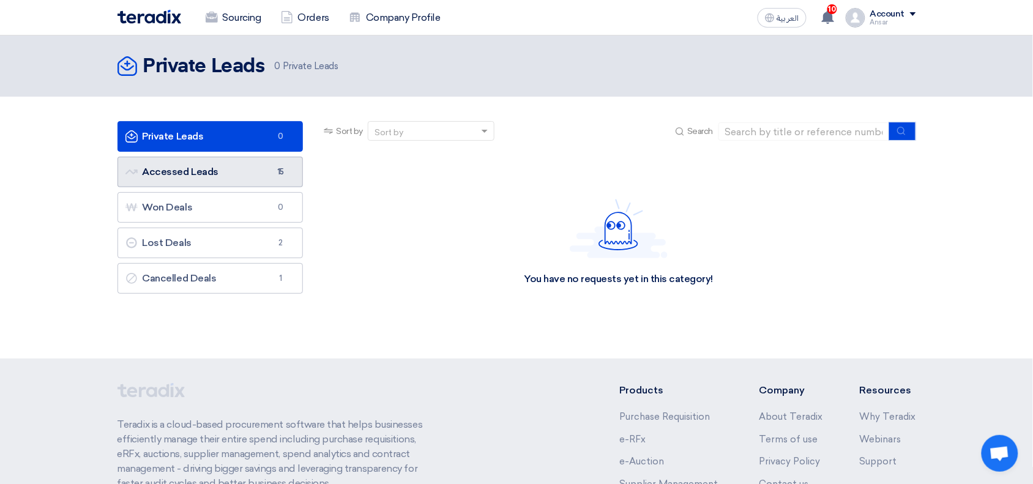
click at [228, 176] on link "Accessed Leads Accessed Leads 15" at bounding box center [210, 172] width 186 height 31
